Goal: Information Seeking & Learning: Check status

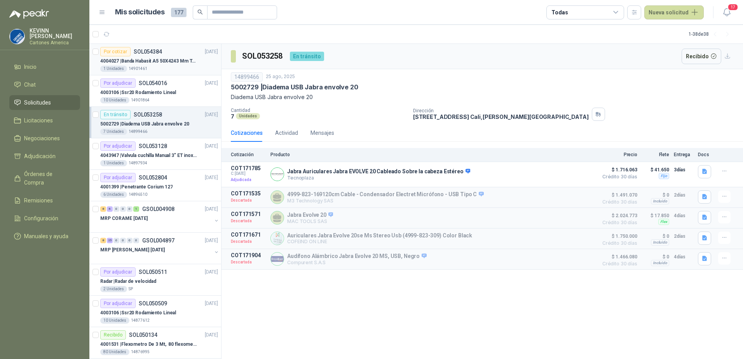
click at [157, 61] on p "4004027 | Banda Habasit A5 50X4243 Mm Tension -2%" at bounding box center [148, 60] width 97 height 7
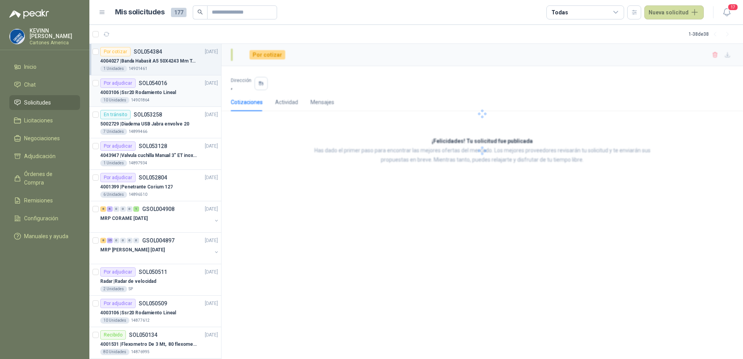
click at [168, 90] on p "4003106 | Ssr20 Rodamiento Lineal" at bounding box center [138, 92] width 76 height 7
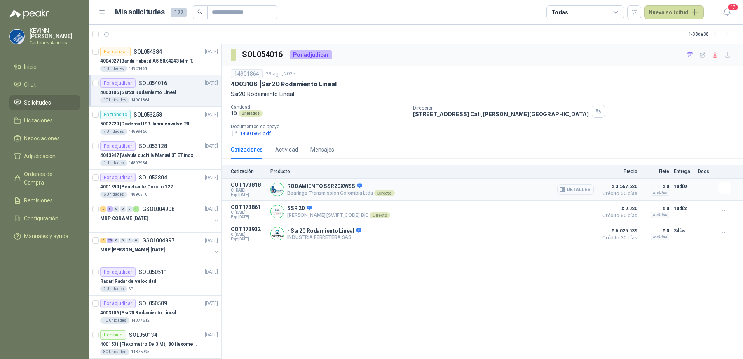
click at [572, 191] on button "Detalles" at bounding box center [575, 189] width 37 height 10
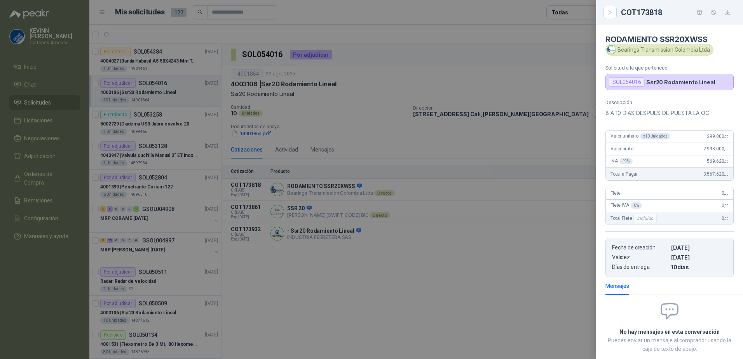
scroll to position [43, 0]
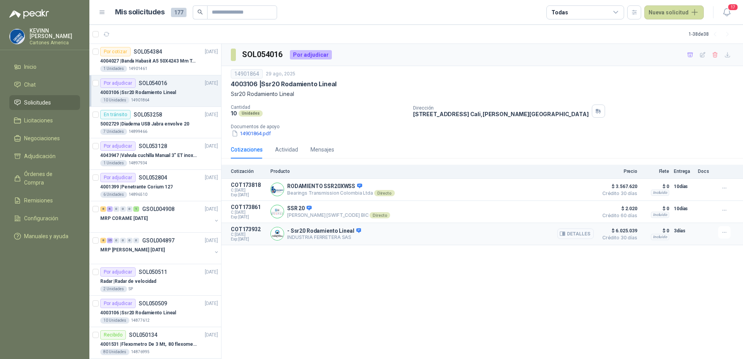
click at [576, 235] on button "Detalles" at bounding box center [575, 233] width 37 height 10
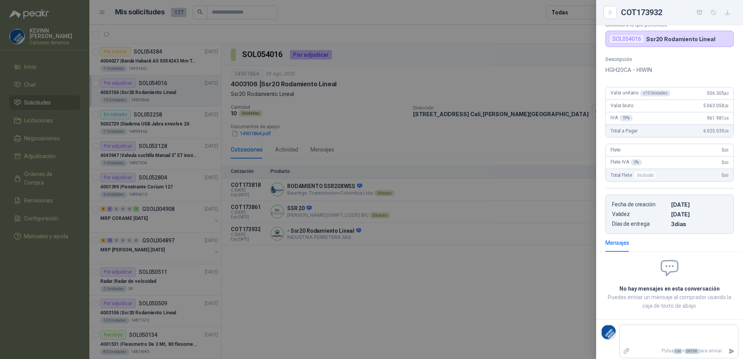
click at [509, 233] on div at bounding box center [371, 179] width 743 height 359
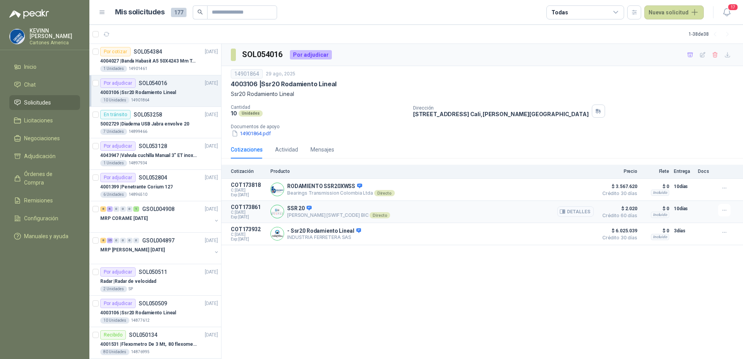
click at [570, 209] on button "Detalles" at bounding box center [575, 211] width 37 height 10
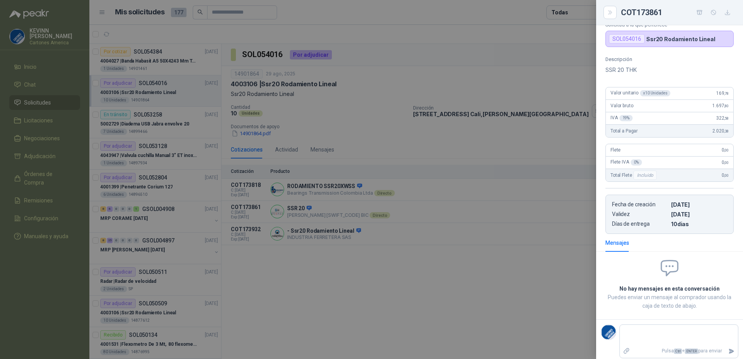
click at [495, 273] on div at bounding box center [371, 179] width 743 height 359
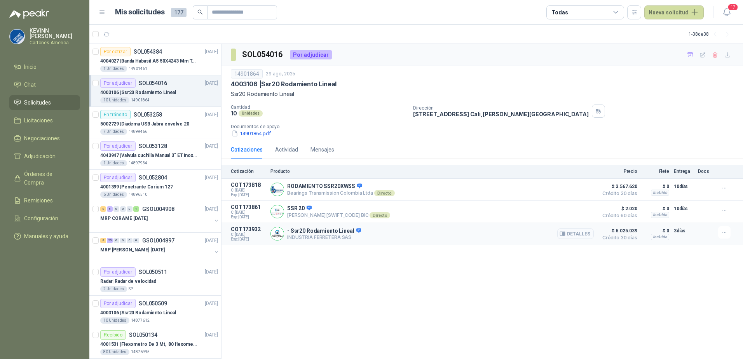
click at [581, 231] on button "Detalles" at bounding box center [575, 233] width 37 height 10
